Goal: Task Accomplishment & Management: Use online tool/utility

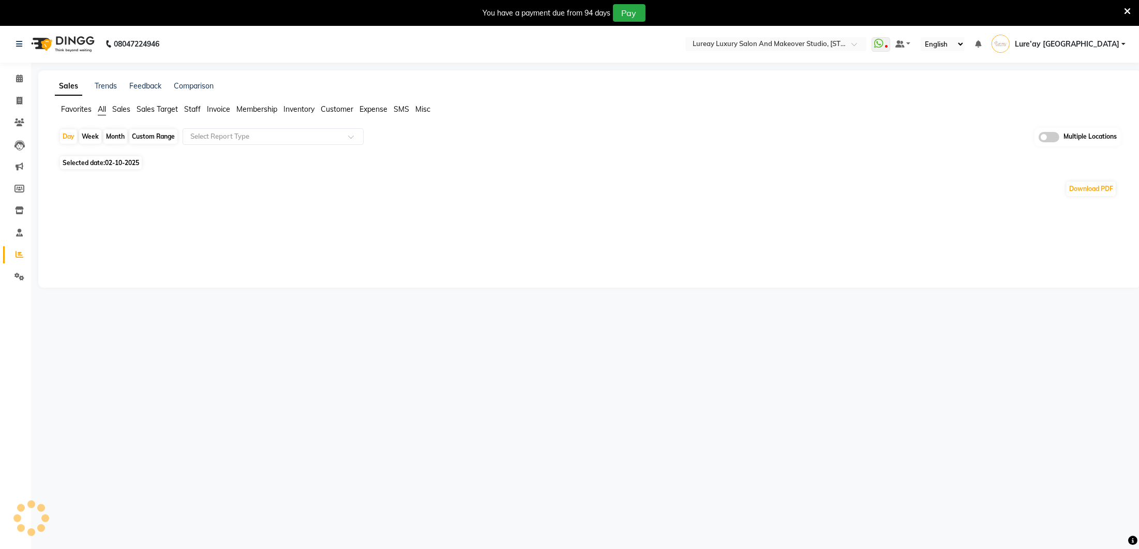
click at [169, 110] on span "Sales Target" at bounding box center [157, 109] width 41 height 9
click at [120, 106] on span "Sales" at bounding box center [121, 109] width 18 height 9
drag, startPoint x: 162, startPoint y: 137, endPoint x: 161, endPoint y: 145, distance: 8.3
click at [162, 137] on div "Custom Range" at bounding box center [153, 136] width 48 height 14
select select "10"
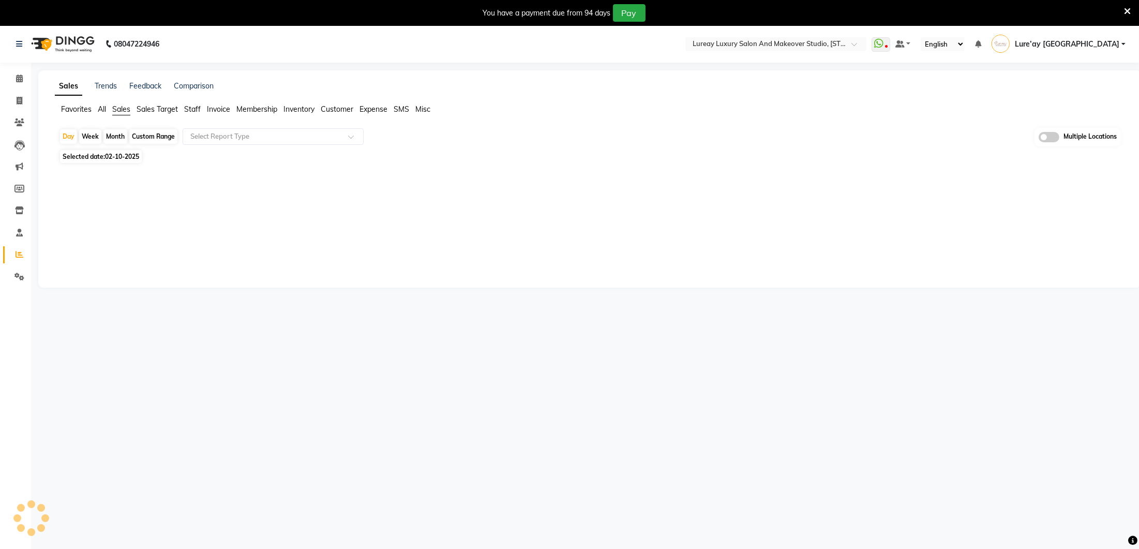
select select "2025"
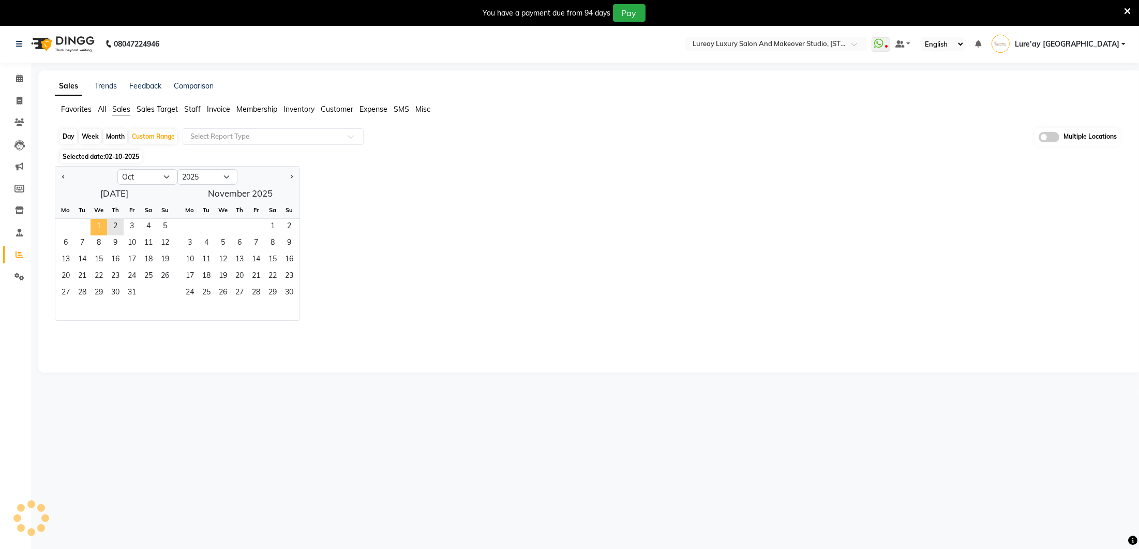
click at [100, 227] on span "1" at bounding box center [99, 227] width 17 height 17
click at [117, 222] on span "2" at bounding box center [115, 227] width 17 height 17
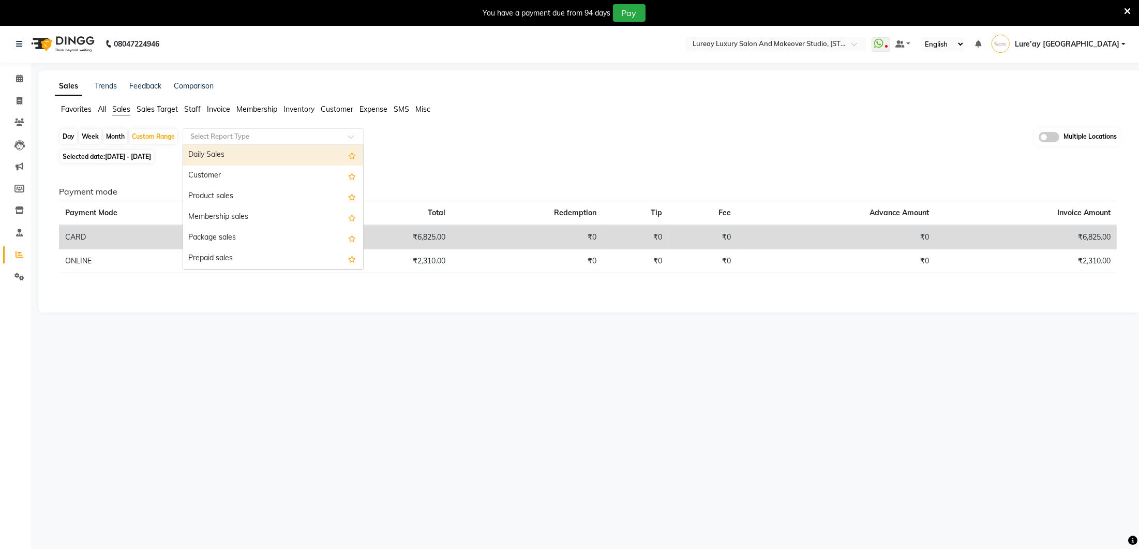
click at [226, 133] on input "text" at bounding box center [262, 136] width 149 height 10
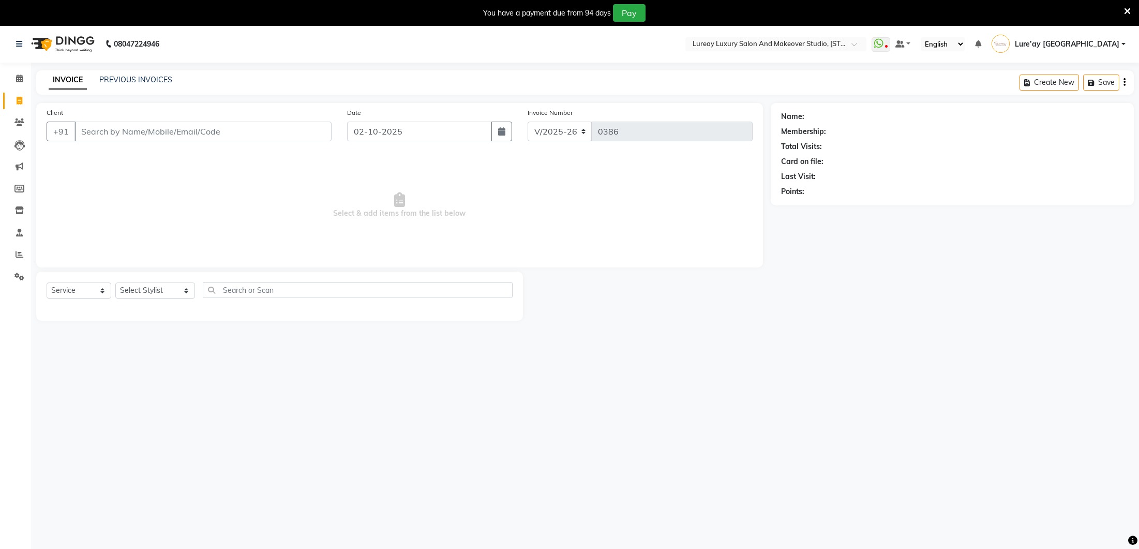
select select "4075"
select select "service"
